Goal: Contribute content

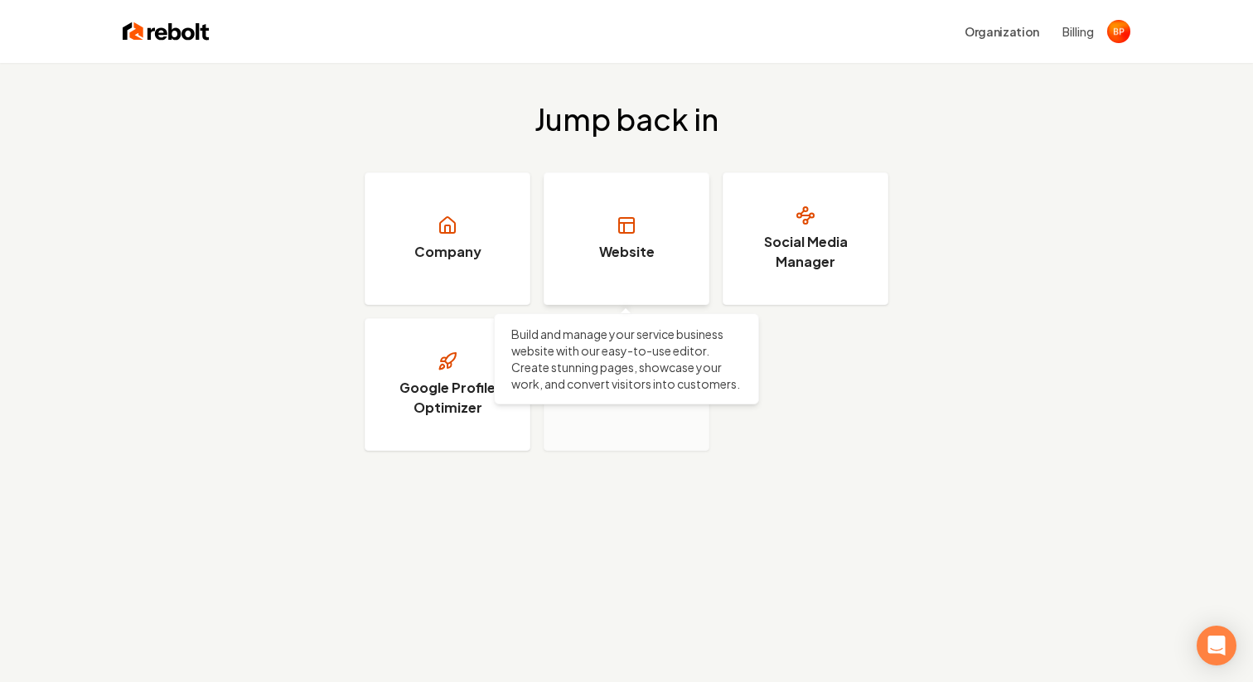
click at [612, 235] on link "Website" at bounding box center [626, 238] width 166 height 133
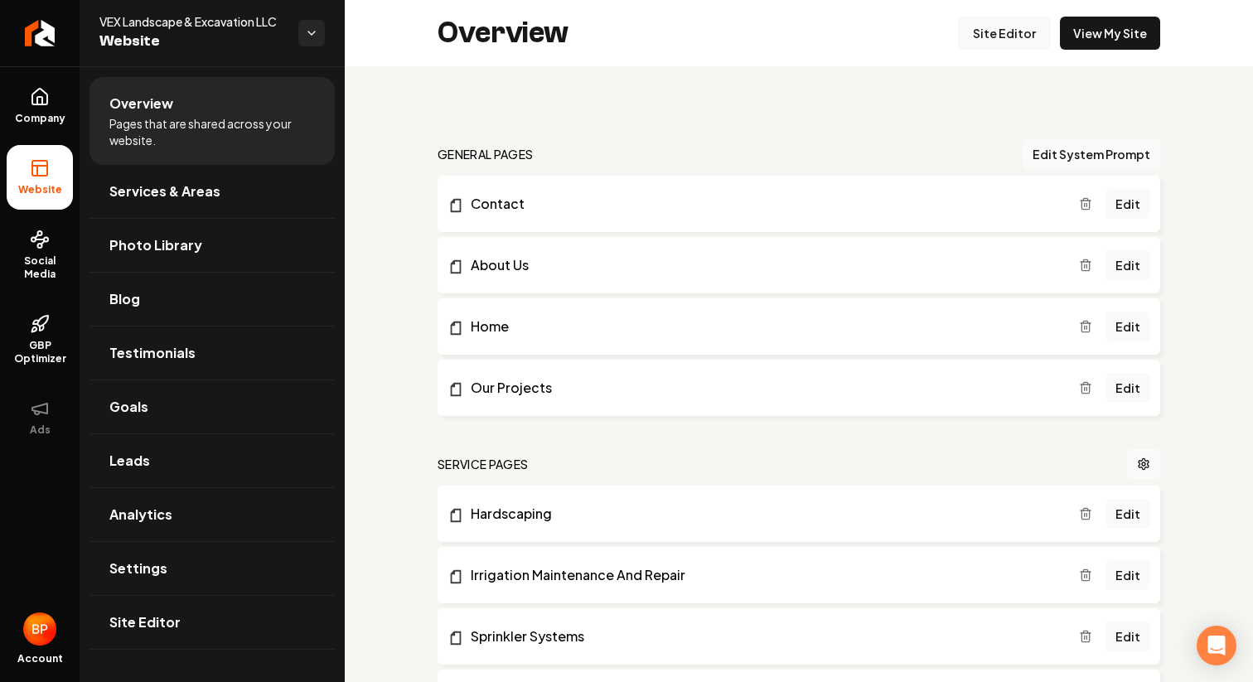
click at [1015, 27] on link "Site Editor" at bounding box center [1004, 33] width 91 height 33
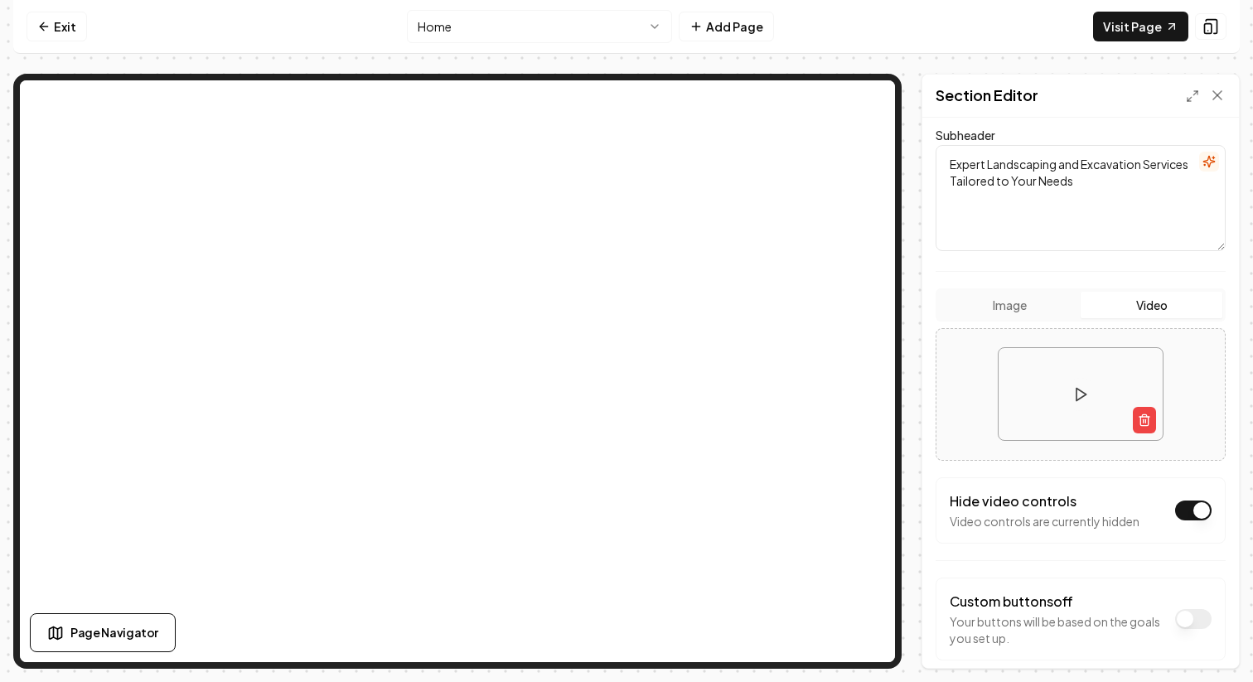
scroll to position [193, 0]
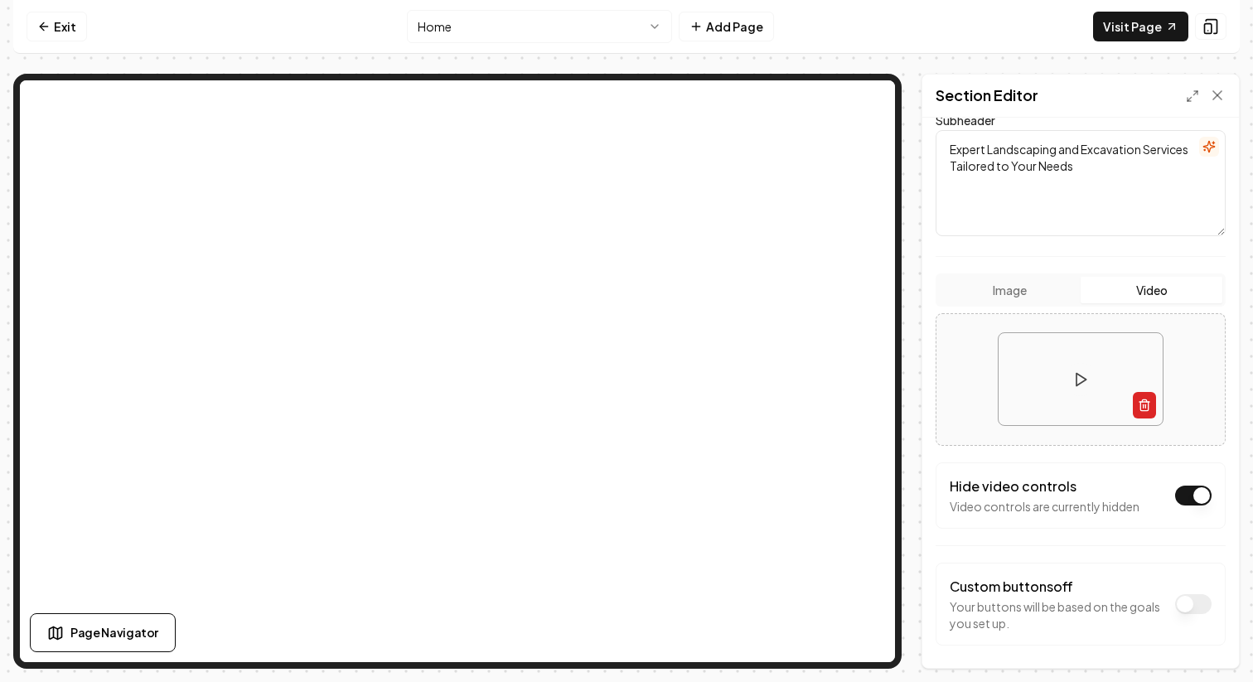
click at [1147, 400] on icon "button" at bounding box center [1143, 404] width 13 height 13
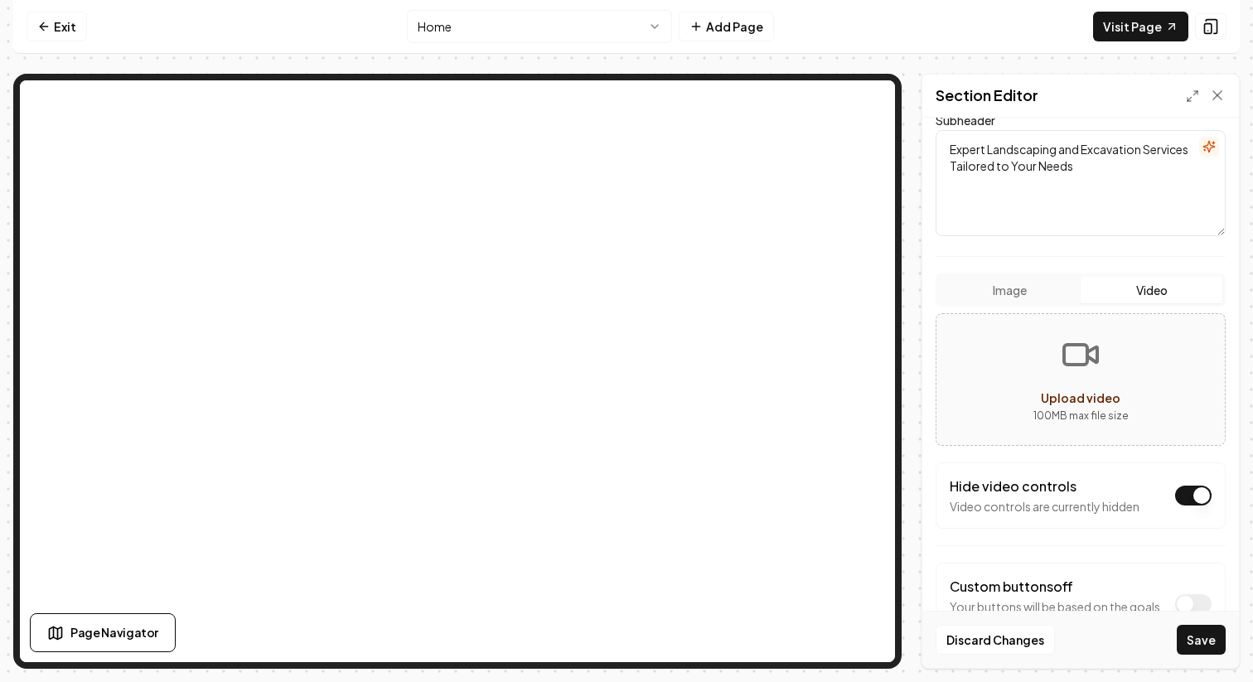
click at [1104, 374] on button "Upload video 100 MB max file size" at bounding box center [1080, 379] width 288 height 116
type input "**********"
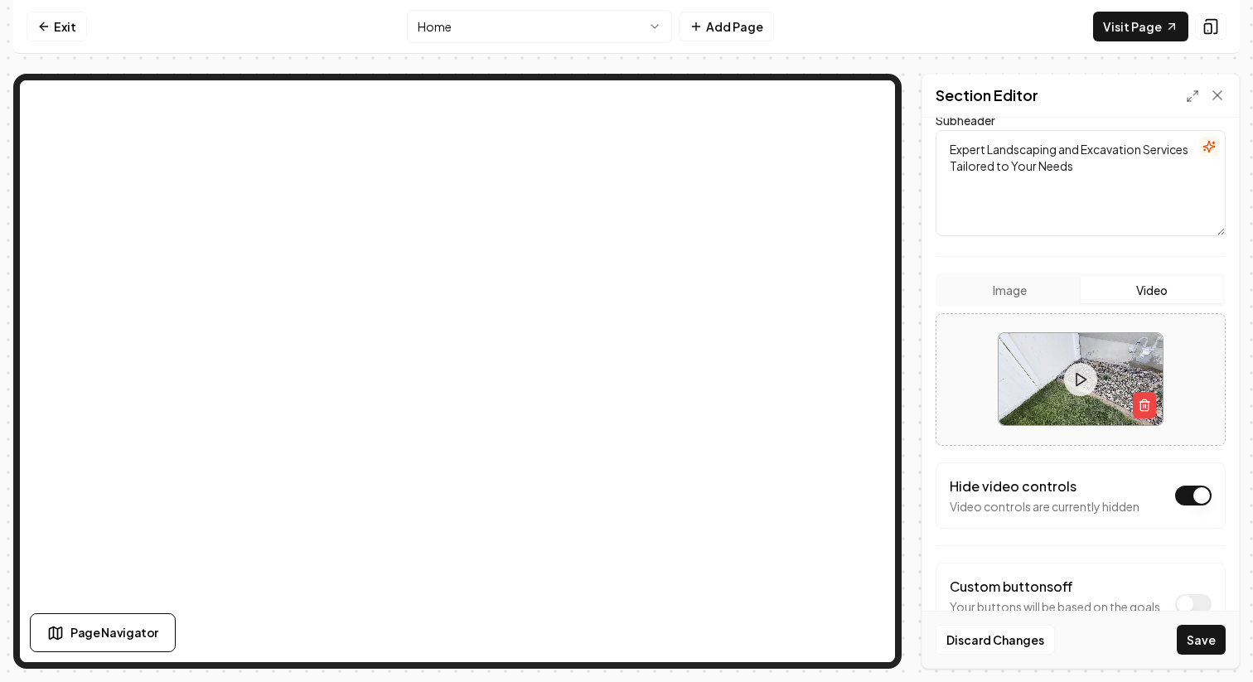
click at [1171, 635] on div "Discard Changes Save" at bounding box center [1080, 639] width 316 height 57
click at [1198, 635] on button "Save" at bounding box center [1200, 640] width 49 height 30
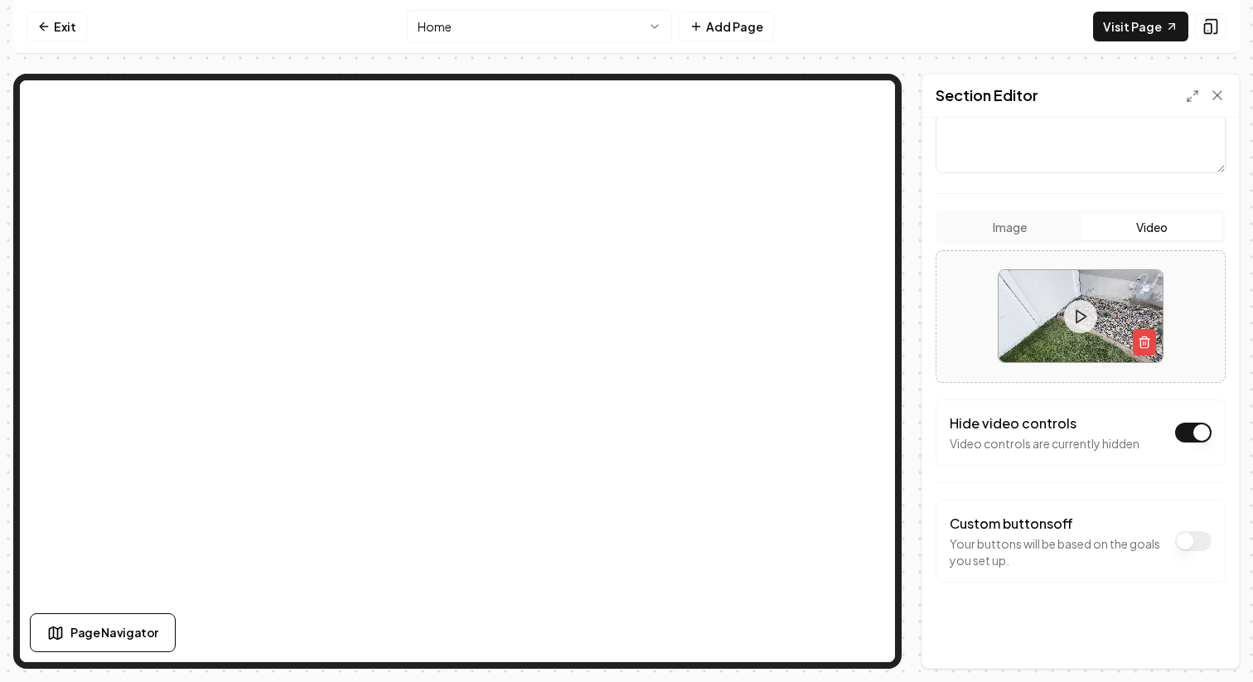
scroll to position [12, 0]
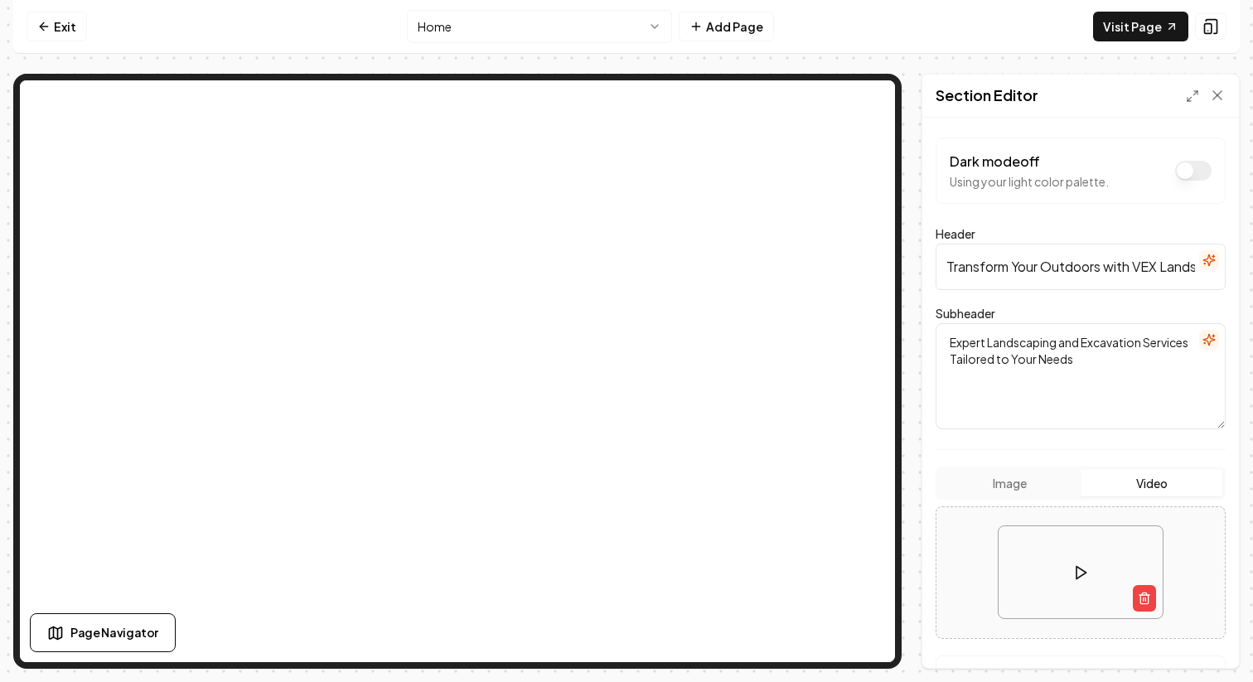
click at [1083, 572] on icon at bounding box center [1080, 572] width 17 height 17
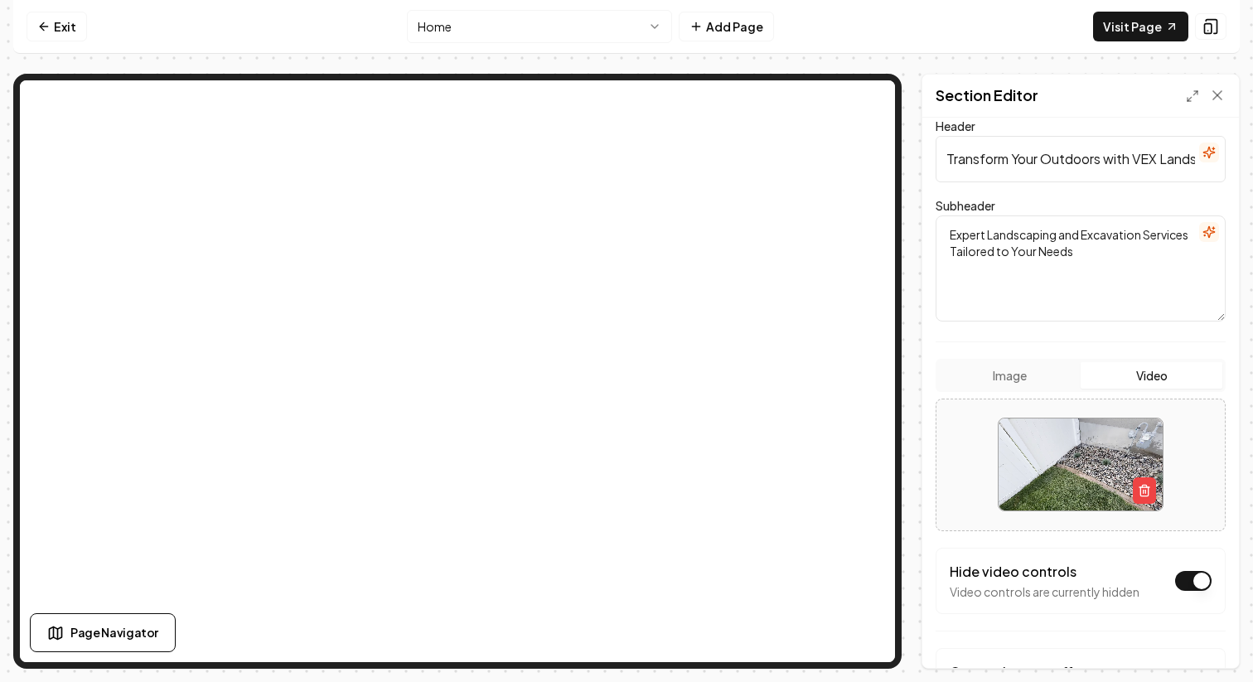
scroll to position [130, 0]
